Goal: Information Seeking & Learning: Find specific page/section

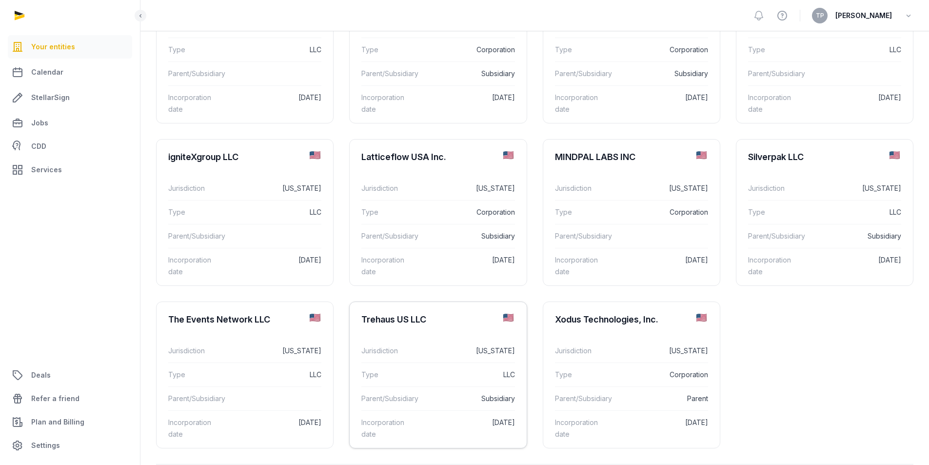
scroll to position [146, 0]
click at [372, 381] on div "Type LLC" at bounding box center [437, 374] width 153 height 24
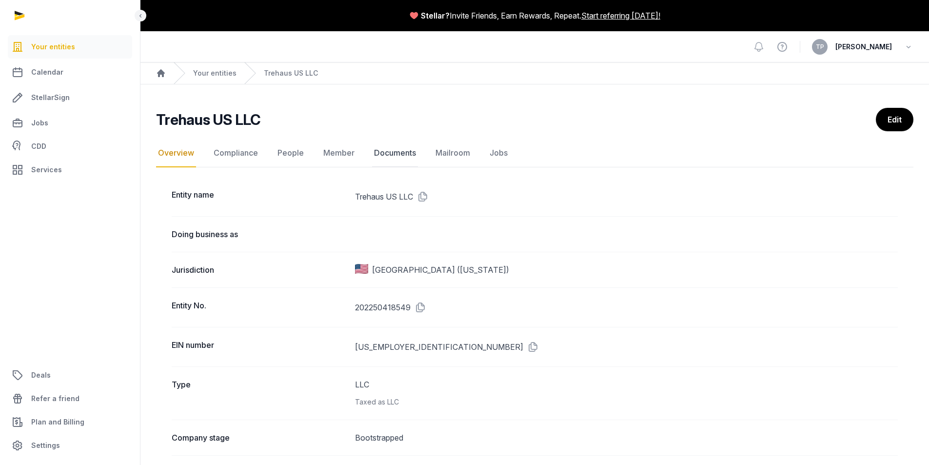
click at [374, 154] on link "Documents" at bounding box center [395, 153] width 46 height 28
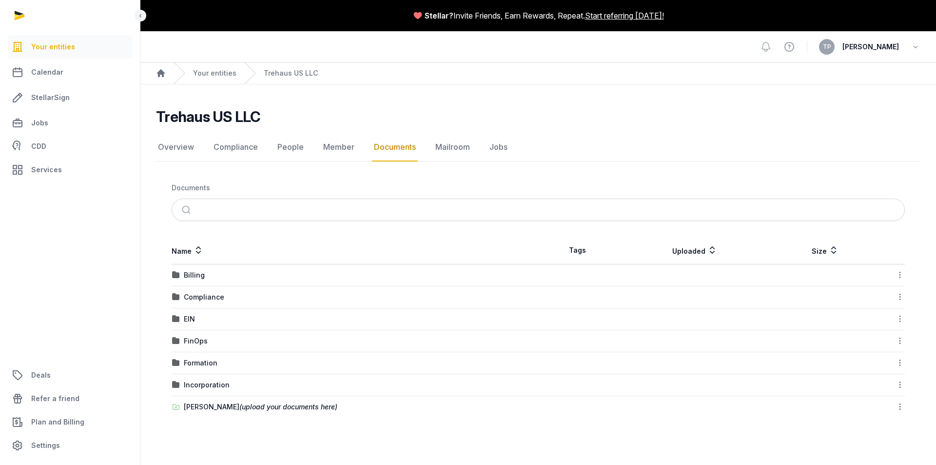
click at [261, 432] on main "Trehaus US LLC Documents Overview Compliance People Member Documents Mailroom J…" at bounding box center [538, 260] width 796 height 352
click at [206, 408] on div "[PERSON_NAME] (upload your documents here)" at bounding box center [261, 407] width 154 height 10
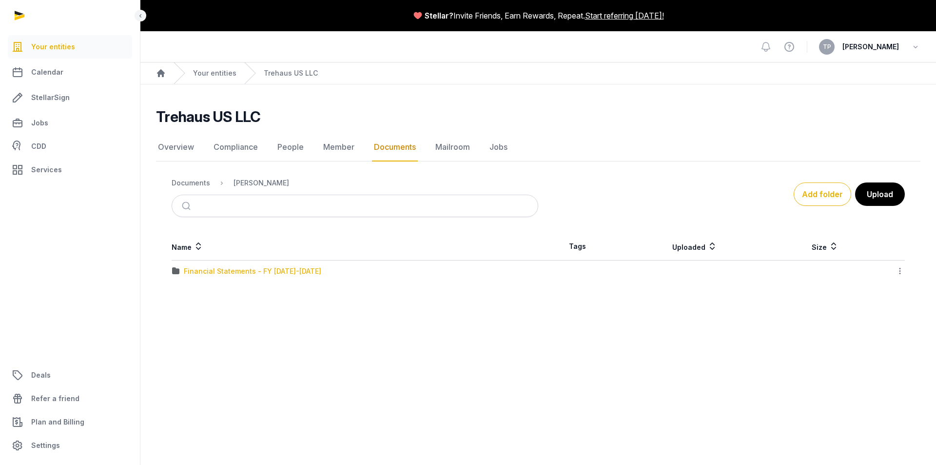
click at [241, 270] on div "Financial Statements - FY [DATE]-[DATE]" at bounding box center [252, 271] width 137 height 10
click at [212, 273] on div "03.2025 (1).pdf" at bounding box center [209, 271] width 51 height 10
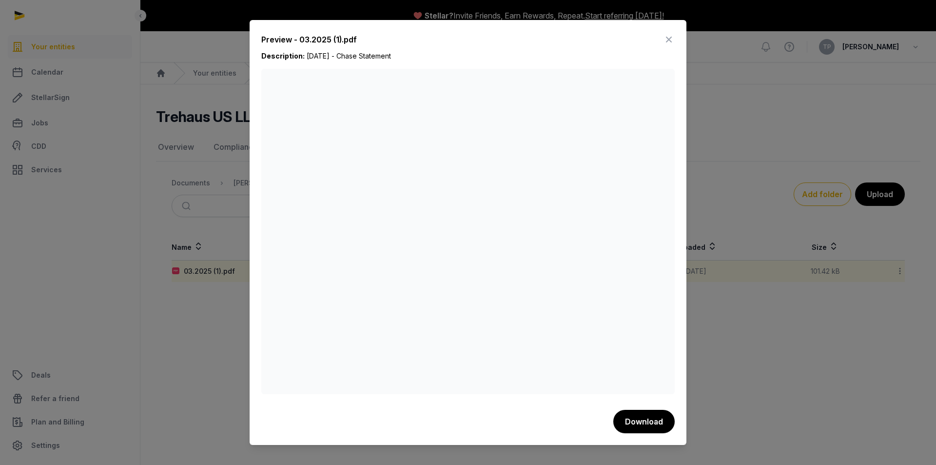
click at [670, 38] on icon at bounding box center [669, 40] width 12 height 16
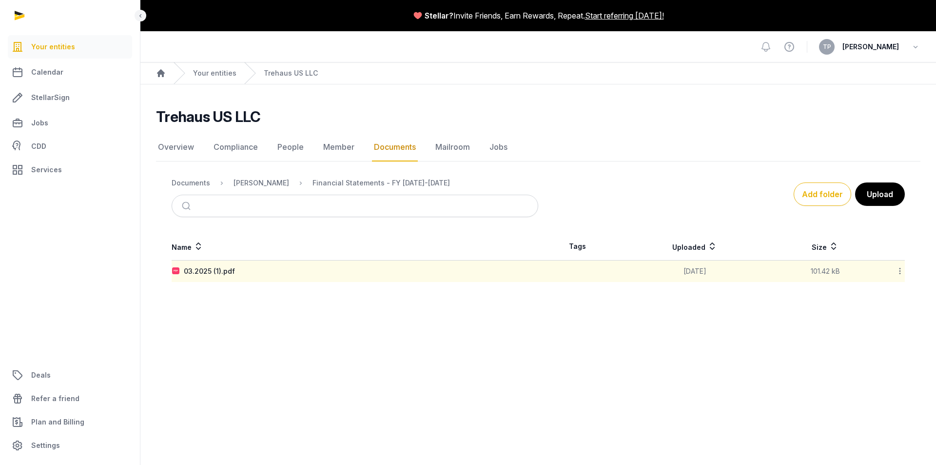
click at [246, 188] on div "[PERSON_NAME]" at bounding box center [253, 183] width 71 height 12
click at [197, 178] on div "Documents" at bounding box center [191, 183] width 39 height 10
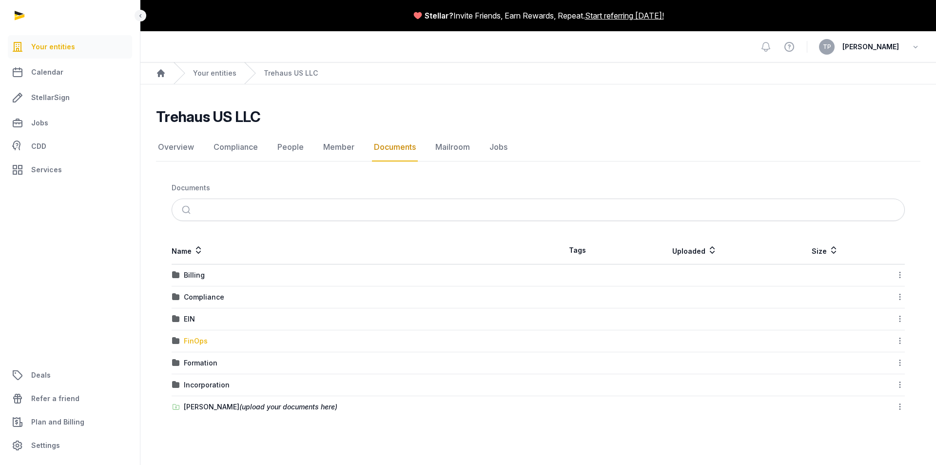
click at [197, 343] on div "FinOps" at bounding box center [196, 341] width 24 height 10
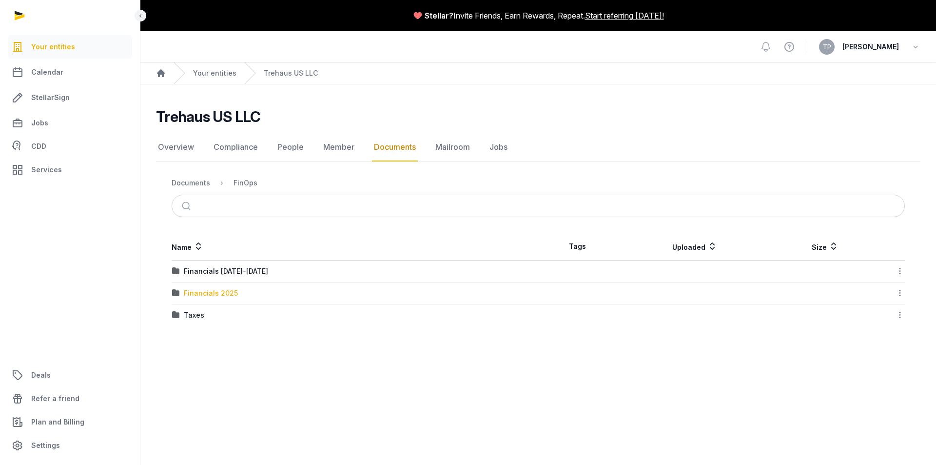
click at [217, 294] on div "Financials 2025" at bounding box center [211, 293] width 54 height 10
click at [248, 186] on div "FinOps" at bounding box center [246, 183] width 24 height 10
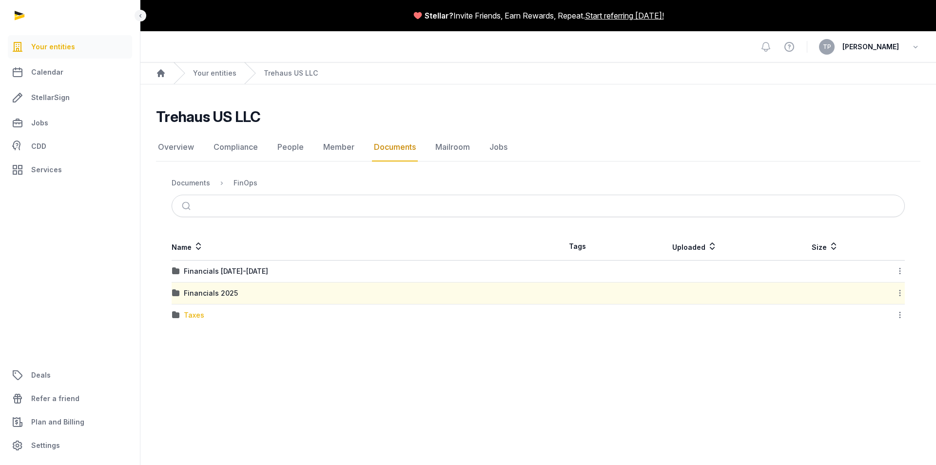
click at [196, 312] on div "Taxes" at bounding box center [194, 315] width 20 height 10
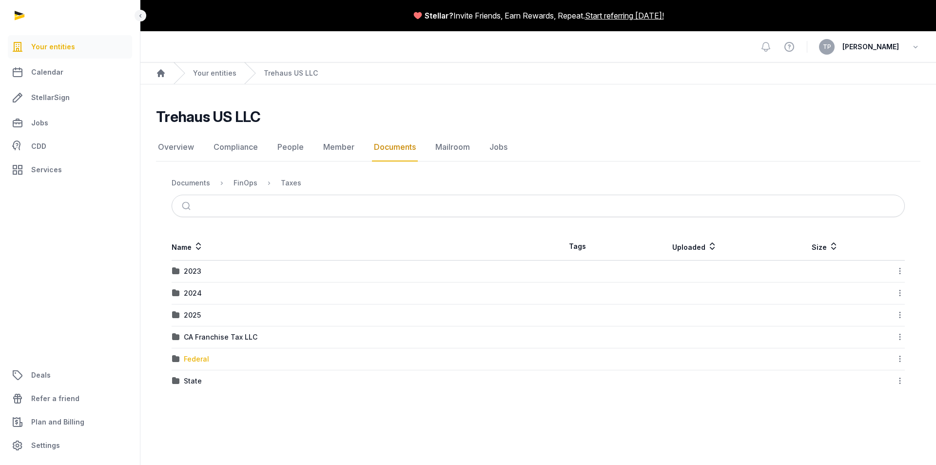
click at [190, 358] on div "Federal" at bounding box center [196, 359] width 25 height 10
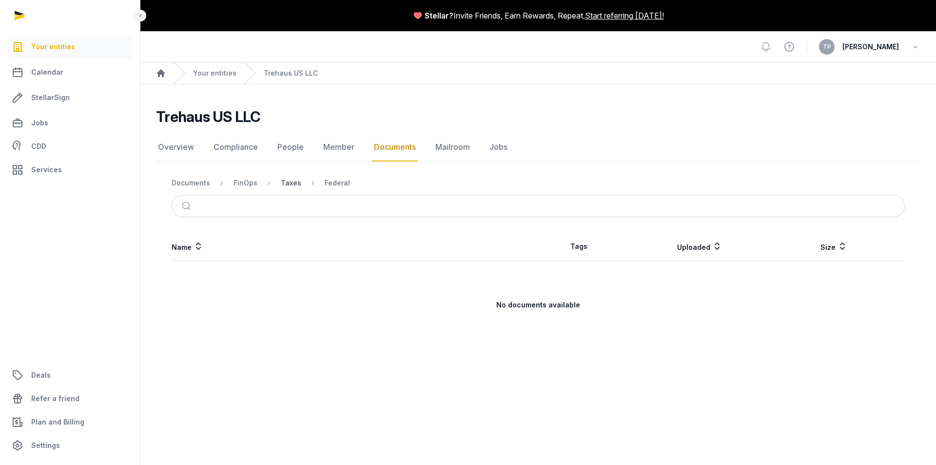
click at [283, 186] on div "Taxes" at bounding box center [291, 183] width 20 height 10
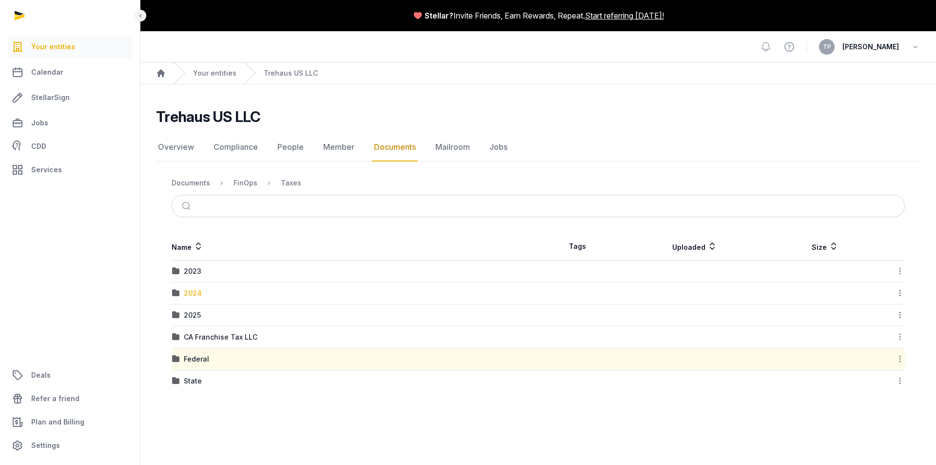
click at [191, 294] on div "2024" at bounding box center [193, 293] width 18 height 10
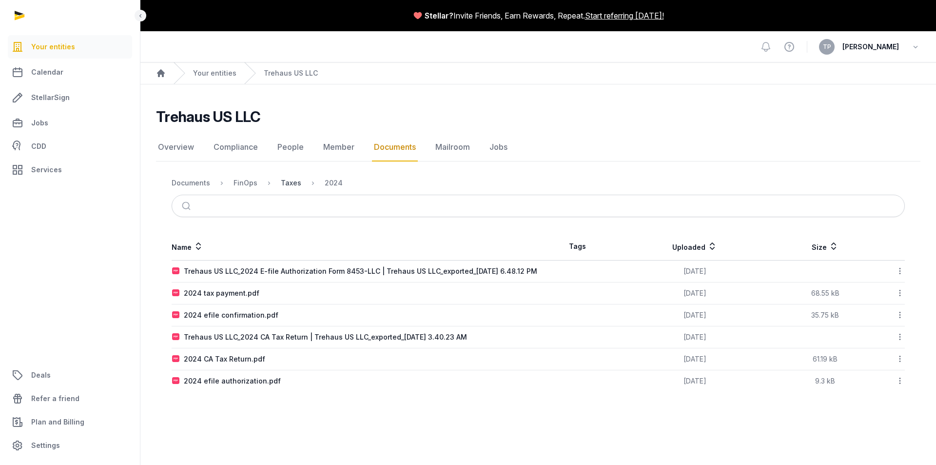
click at [288, 187] on div "Taxes" at bounding box center [291, 183] width 20 height 10
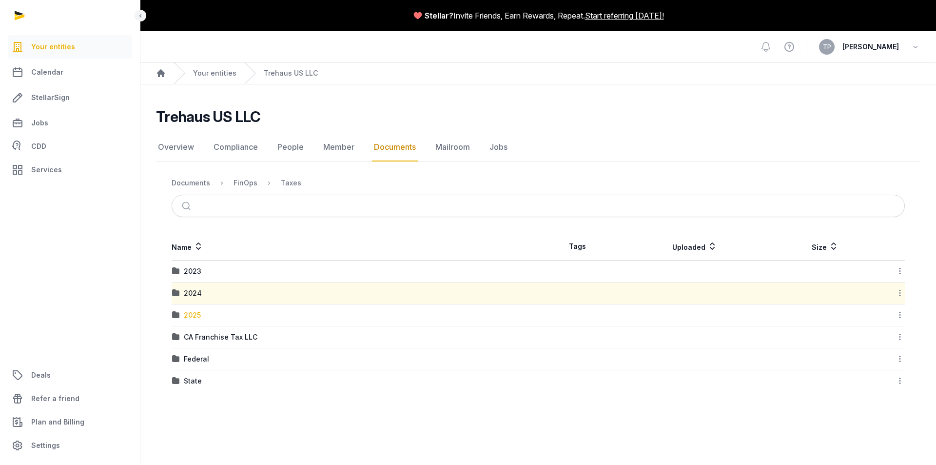
click at [195, 315] on div "2025" at bounding box center [192, 315] width 17 height 10
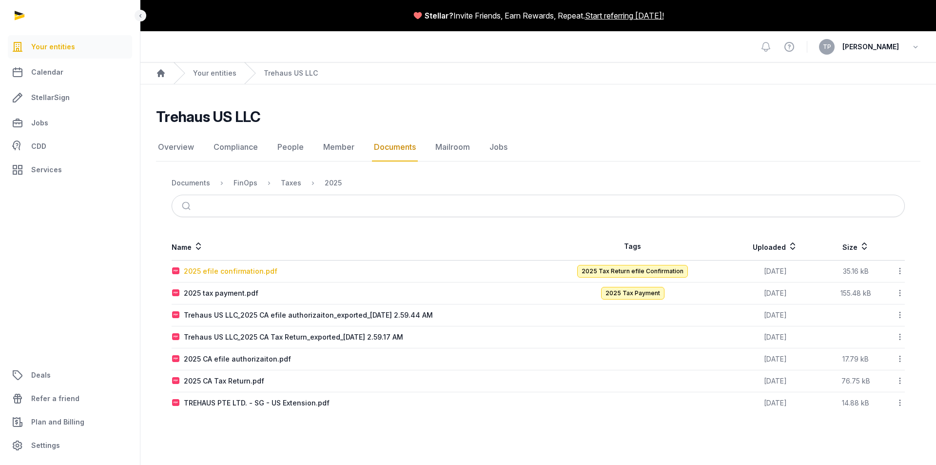
click at [241, 269] on div "2025 efile confirmation.pdf" at bounding box center [231, 271] width 94 height 10
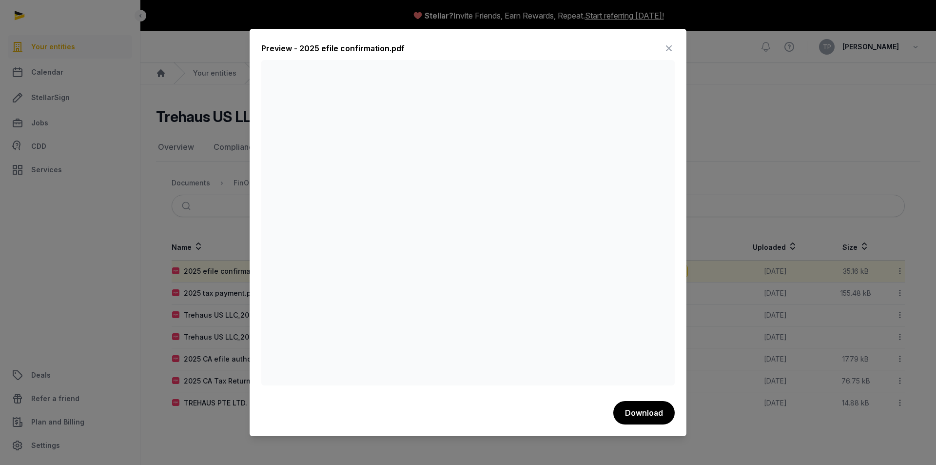
click at [668, 50] on icon at bounding box center [669, 48] width 12 height 16
